Goal: Task Accomplishment & Management: Manage account settings

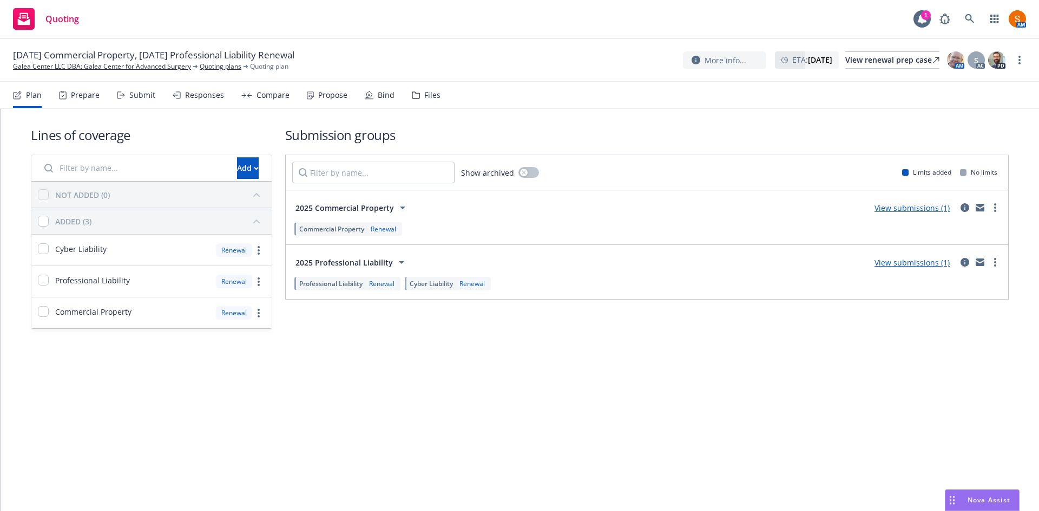
click at [326, 95] on div "Propose" at bounding box center [332, 95] width 29 height 9
